Goal: Transaction & Acquisition: Purchase product/service

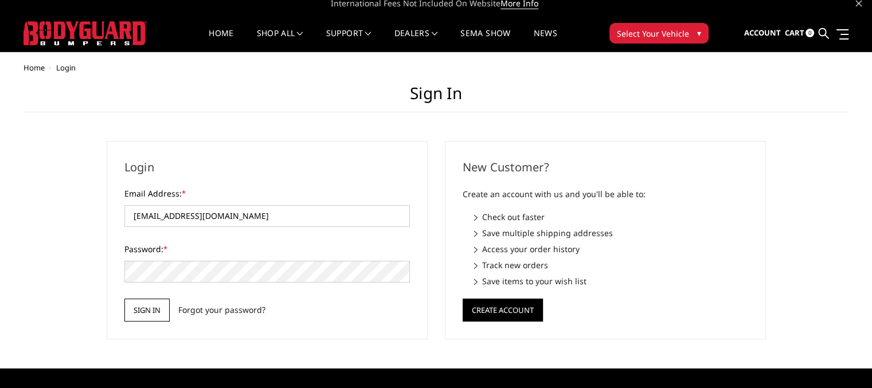
click at [149, 311] on input "Sign in" at bounding box center [146, 310] width 45 height 23
click at [134, 311] on input "Sign in" at bounding box center [146, 310] width 45 height 23
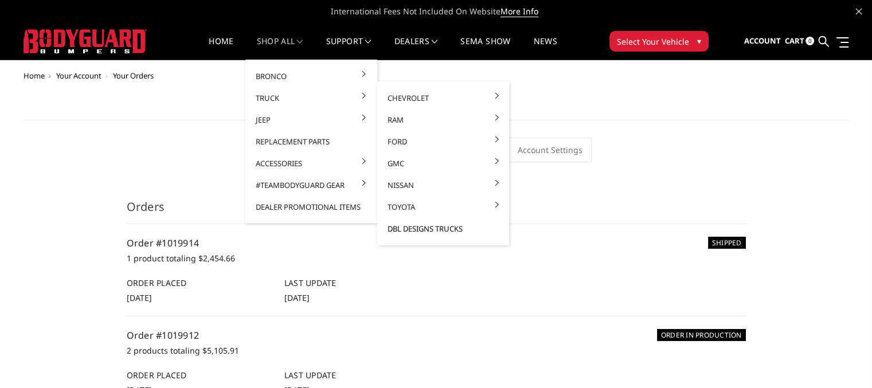
click at [449, 229] on link "DBL Designs Trucks" at bounding box center [443, 229] width 123 height 22
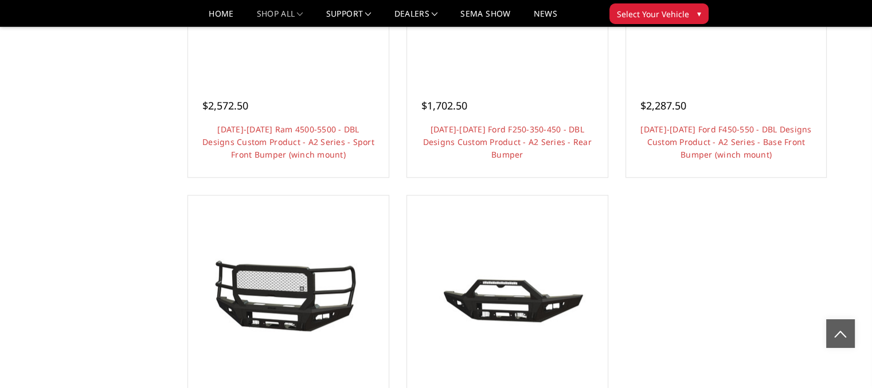
scroll to position [1146, 0]
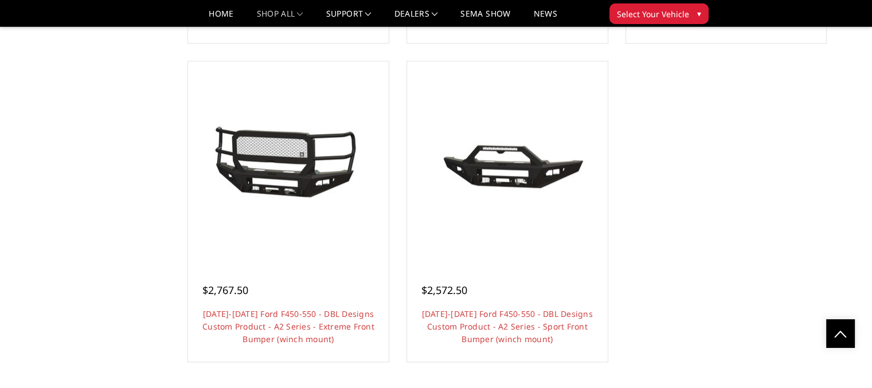
click at [315, 360] on link "Choose Options" at bounding box center [288, 371] width 87 height 22
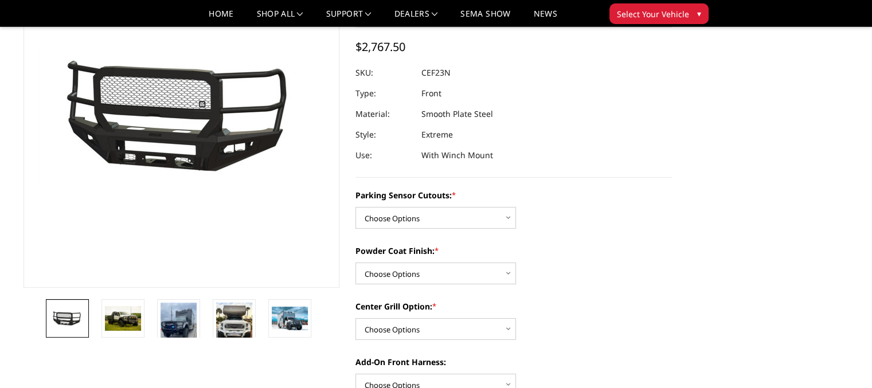
scroll to position [152, 0]
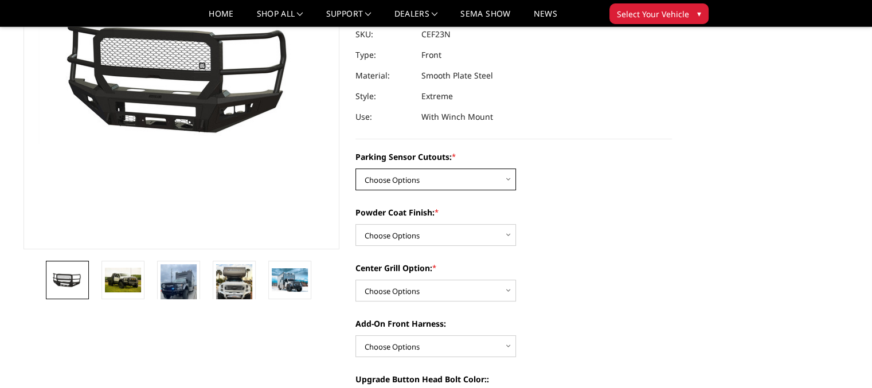
click at [507, 179] on select "Choose Options Yes - I have front parking sensors No - I do NOT have parking se…" at bounding box center [435, 179] width 160 height 22
select select "541"
click at [355, 168] on select "Choose Options Yes - I have front parking sensors No - I do NOT have parking se…" at bounding box center [435, 179] width 160 height 22
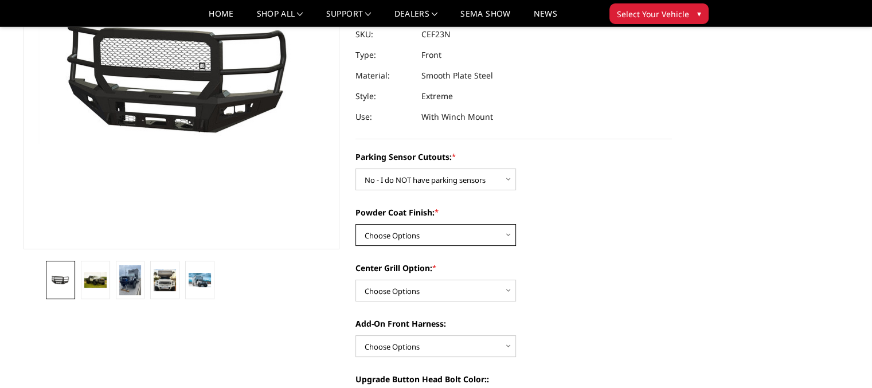
click at [511, 233] on select "Choose Options Bare metal (included) Texture Black Powder Coat" at bounding box center [435, 235] width 160 height 22
select select "518"
click at [355, 224] on select "Choose Options Bare metal (included) Texture Black Powder Coat" at bounding box center [435, 235] width 160 height 22
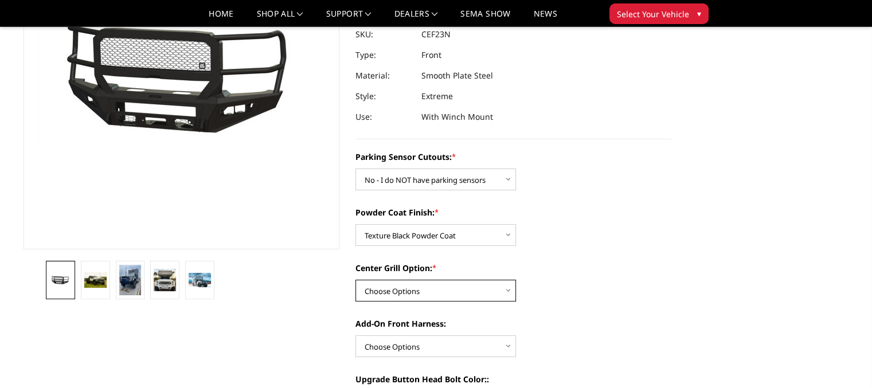
click at [510, 292] on select "Choose Options Add expanded metal in center grill Decline this option" at bounding box center [435, 291] width 160 height 22
select select "1080"
click at [355, 280] on select "Choose Options Add expanded metal in center grill Decline this option" at bounding box center [435, 291] width 160 height 22
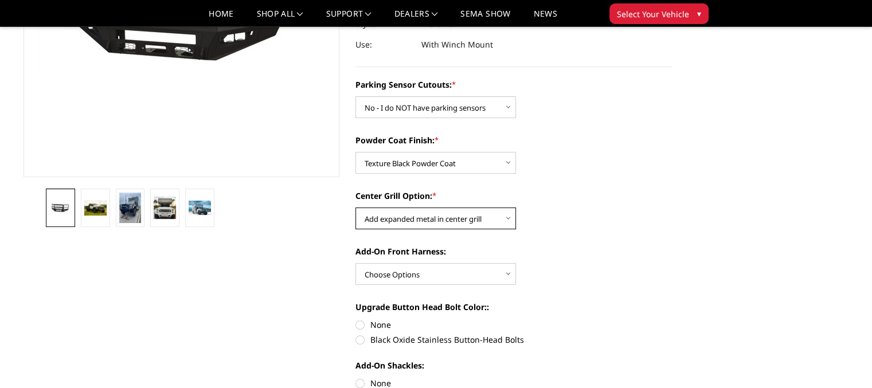
scroll to position [229, 0]
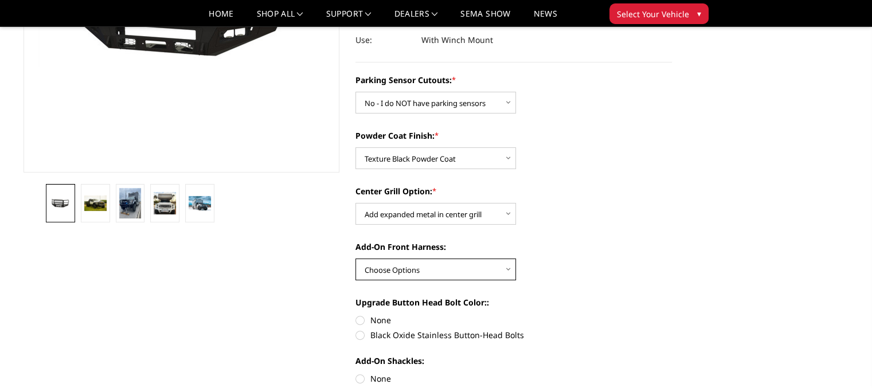
click at [508, 271] on select "Choose Options WITH front camera harness WITHOUT front camera harness" at bounding box center [435, 269] width 160 height 22
select select "1695"
click at [355, 258] on select "Choose Options WITH front camera harness WITHOUT front camera harness" at bounding box center [435, 269] width 160 height 22
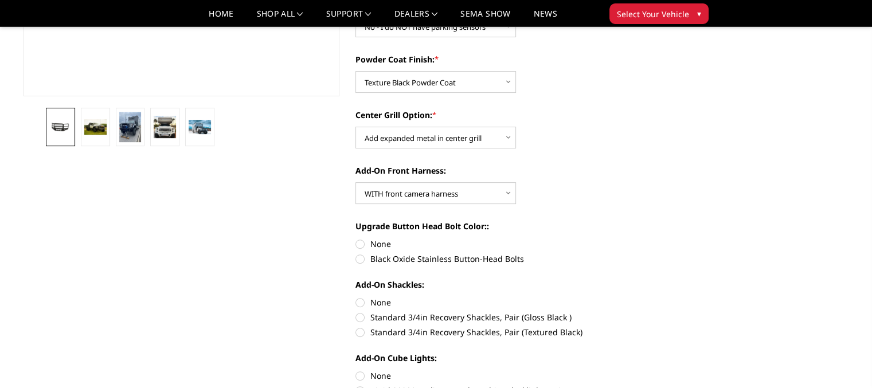
click at [360, 242] on label "None" at bounding box center [513, 244] width 316 height 12
click at [356, 238] on input "None" at bounding box center [355, 238] width 1 height 1
radio input "true"
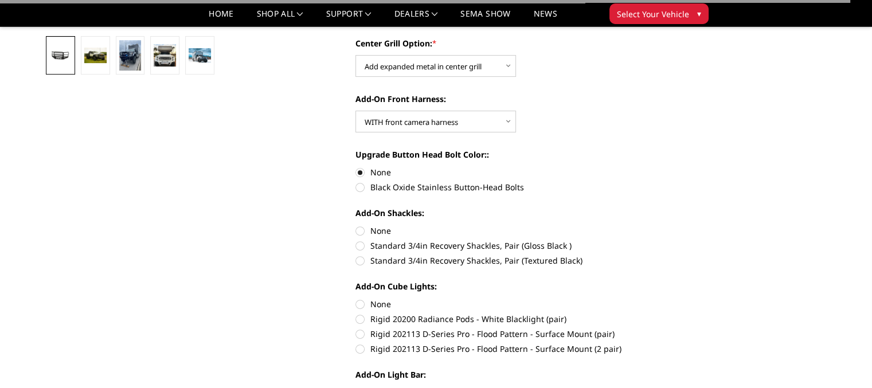
scroll to position [382, 0]
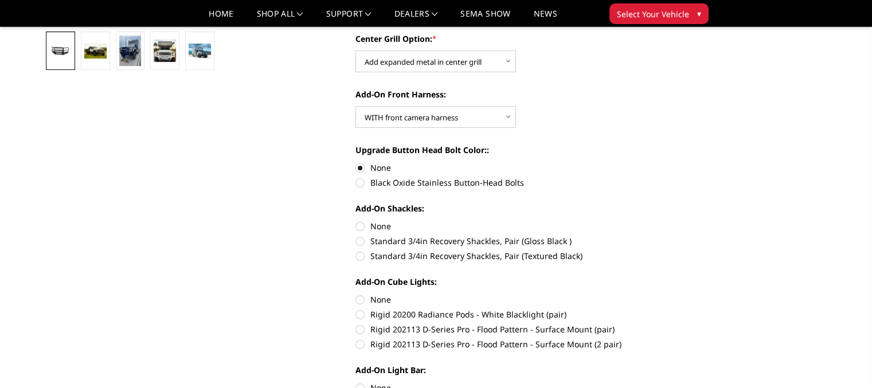
click at [359, 226] on label "None" at bounding box center [513, 226] width 316 height 12
click at [356, 221] on input "None" at bounding box center [355, 220] width 1 height 1
radio input "true"
click at [359, 300] on label "None" at bounding box center [513, 299] width 316 height 12
click at [356, 294] on input "None" at bounding box center [355, 293] width 1 height 1
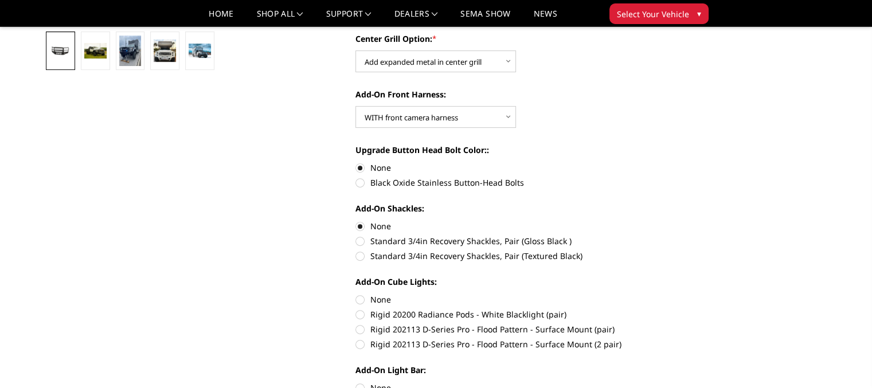
radio input "true"
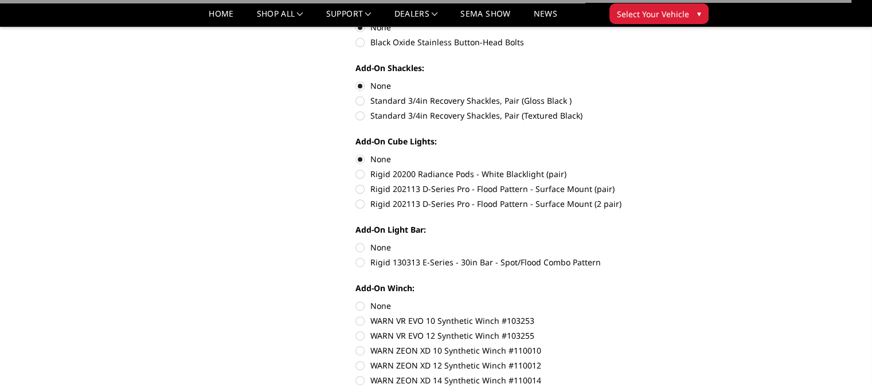
scroll to position [535, 0]
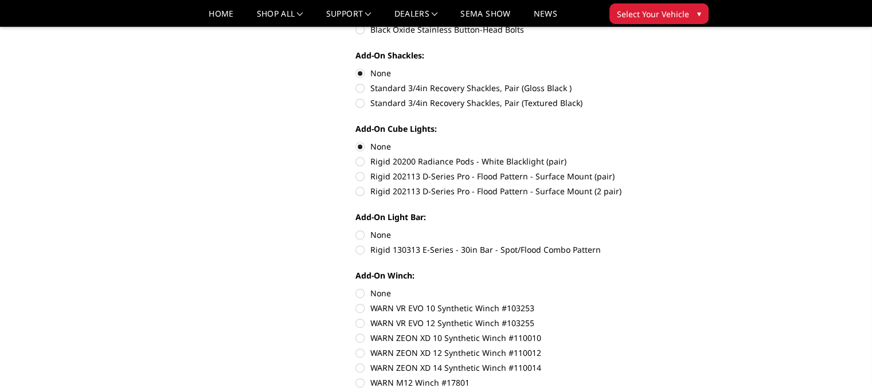
click at [360, 234] on label "None" at bounding box center [513, 235] width 316 height 12
click at [356, 229] on input "None" at bounding box center [355, 229] width 1 height 1
radio input "true"
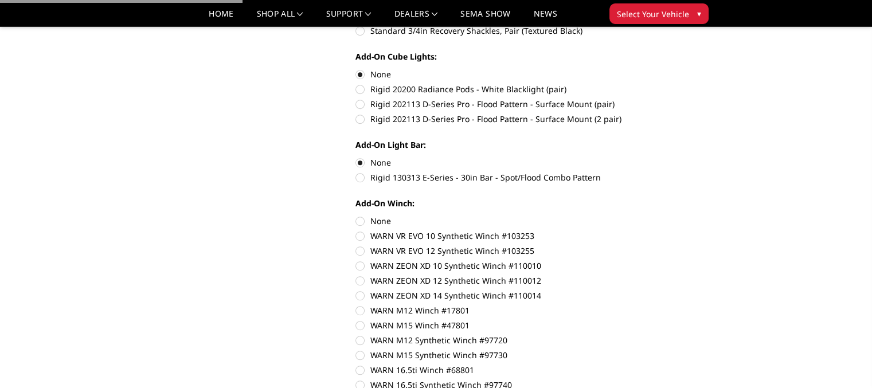
scroll to position [611, 0]
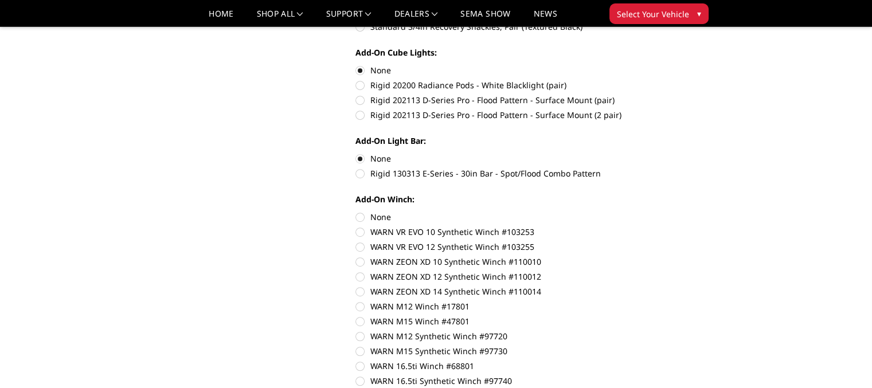
click at [361, 216] on label "None" at bounding box center [513, 217] width 316 height 12
click at [356, 211] on input "None" at bounding box center [355, 211] width 1 height 1
radio input "true"
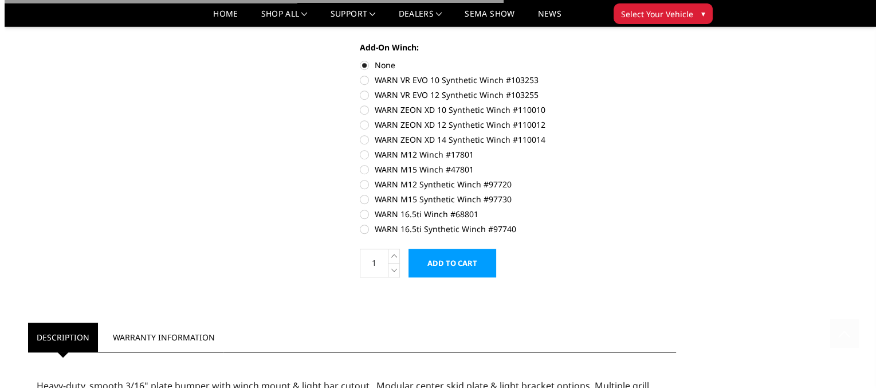
scroll to position [764, 0]
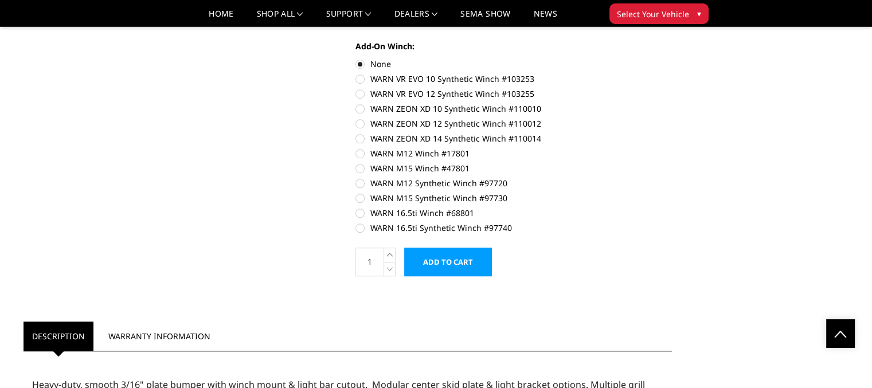
click at [454, 261] on input "Add to Cart" at bounding box center [448, 262] width 88 height 29
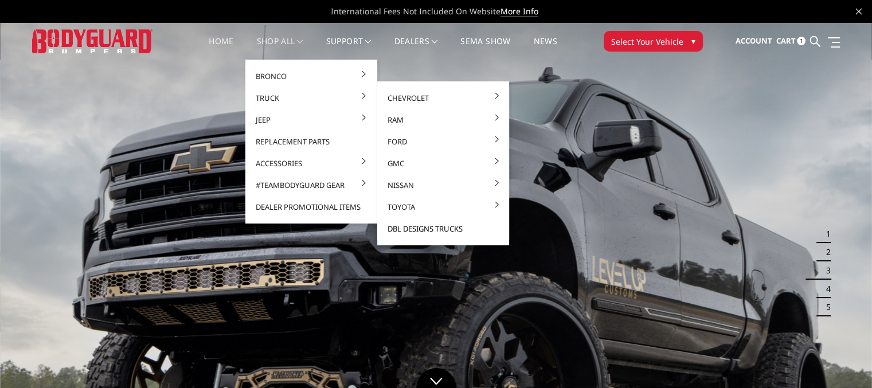
click at [424, 227] on link "DBL Designs Trucks" at bounding box center [443, 229] width 123 height 22
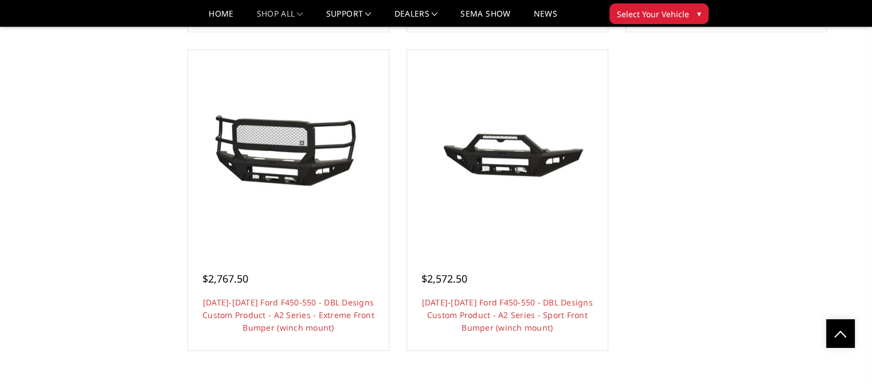
scroll to position [1160, 0]
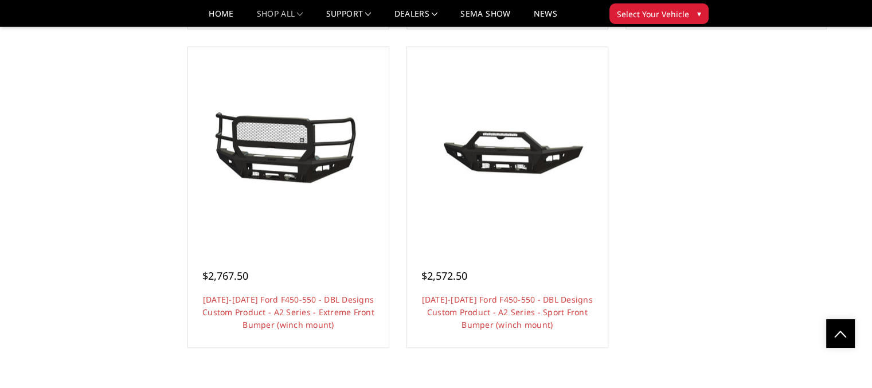
click at [288, 347] on link "Choose Options" at bounding box center [288, 357] width 87 height 22
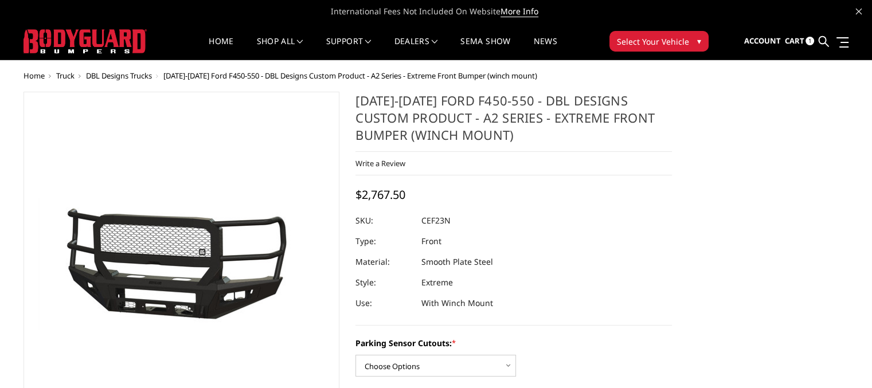
scroll to position [152, 0]
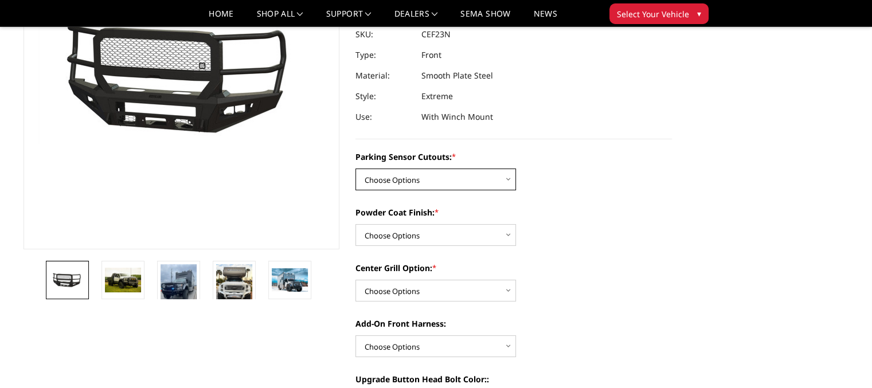
click at [508, 178] on select "Choose Options Yes - I have front parking sensors No - I do NOT have parking se…" at bounding box center [435, 179] width 160 height 22
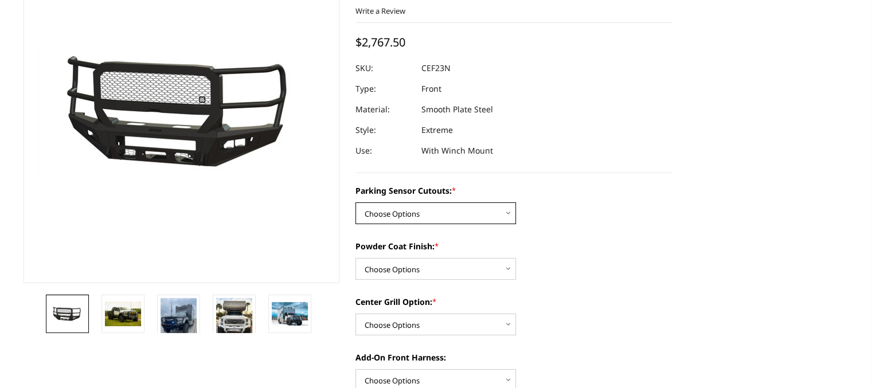
scroll to position [0, 0]
